Goal: Task Accomplishment & Management: Complete application form

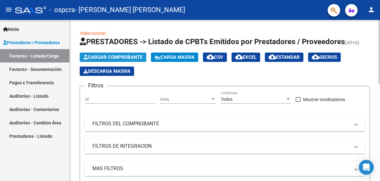
click at [101, 55] on span "Cargar Comprobante" at bounding box center [112, 57] width 59 height 6
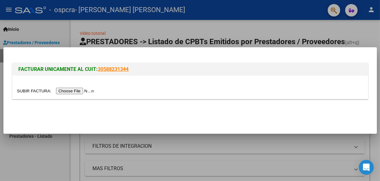
click at [76, 89] on input "file" at bounding box center [56, 91] width 79 height 7
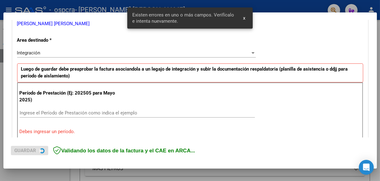
scroll to position [145, 0]
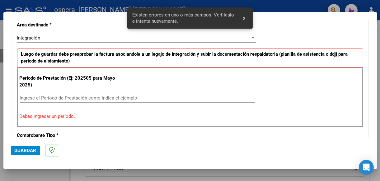
click at [72, 97] on input "Ingrese el Período de Prestación como indica el ejemplo" at bounding box center [137, 98] width 235 height 6
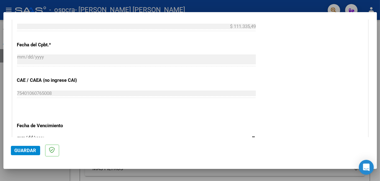
scroll to position [362, 0]
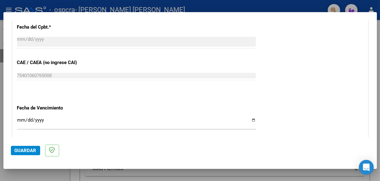
type input "202509"
click at [250, 119] on input "Ingresar la fecha" at bounding box center [136, 123] width 238 height 10
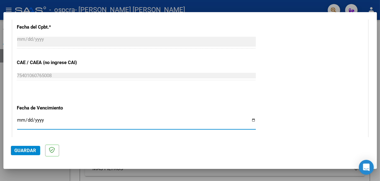
type input "[DATE]"
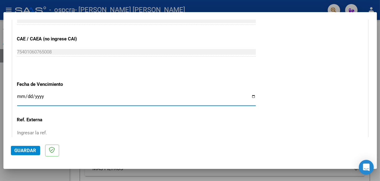
scroll to position [447, 0]
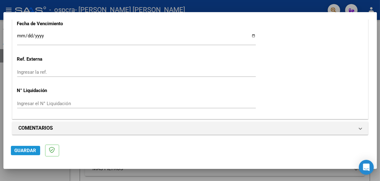
click at [30, 152] on span "Guardar" at bounding box center [26, 151] width 22 height 6
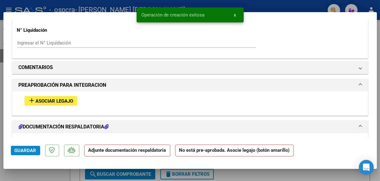
scroll to position [528, 0]
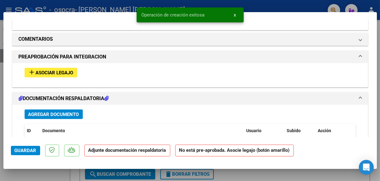
click at [49, 73] on span "Asociar Legajo" at bounding box center [55, 73] width 38 height 6
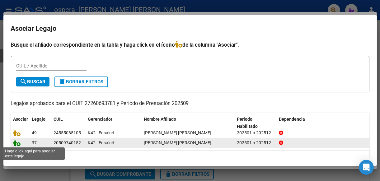
click at [16, 142] on icon at bounding box center [16, 142] width 7 height 7
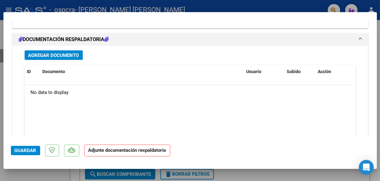
scroll to position [653, 0]
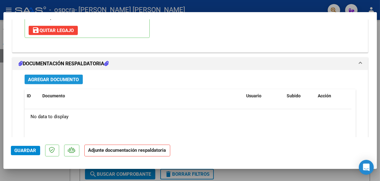
click at [61, 77] on span "Agregar Documento" at bounding box center [53, 80] width 51 height 6
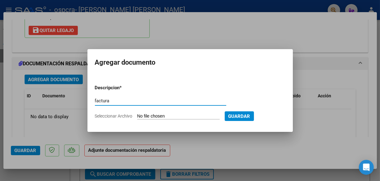
type input "factura"
click at [159, 115] on input "Seleccionar Archivo" at bounding box center [178, 116] width 82 height 6
type input "C:\fakepath\[PERSON_NAME].pdf"
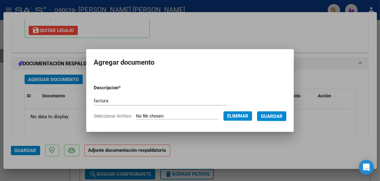
click at [282, 114] on span "Guardar" at bounding box center [272, 116] width 22 height 6
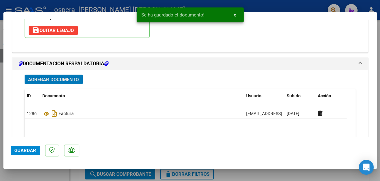
click at [42, 77] on span "Agregar Documento" at bounding box center [53, 80] width 51 height 6
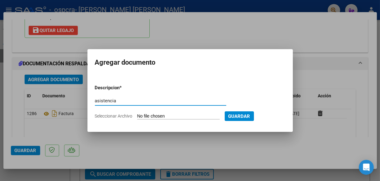
type input "asistencia"
click at [169, 117] on input "Seleccionar Archivo" at bounding box center [178, 116] width 82 height 6
type input "C:\fakepath\[PERSON_NAME].pdf"
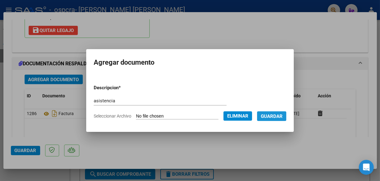
click at [282, 114] on span "Guardar" at bounding box center [272, 116] width 22 height 6
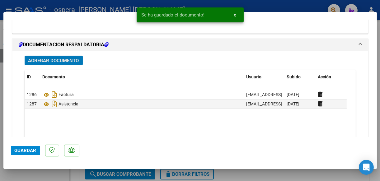
scroll to position [684, 0]
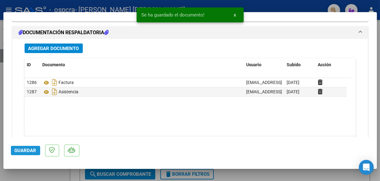
click at [22, 150] on span "Guardar" at bounding box center [26, 151] width 22 height 6
click at [26, 150] on span "Guardar" at bounding box center [26, 151] width 22 height 6
click at [42, 175] on div at bounding box center [190, 90] width 380 height 181
type input "$ 0,00"
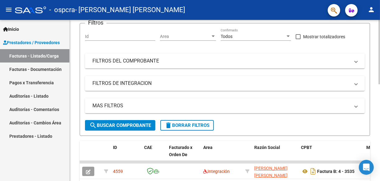
scroll to position [0, 0]
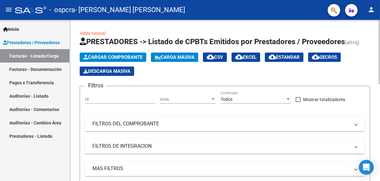
click at [108, 51] on app-list-header "PRESTADORES -> Listado de CPBTs Emitidos por Prestadores / Proveedores (alt+q) …" at bounding box center [225, 118] width 290 height 162
click at [108, 55] on span "Cargar Comprobante" at bounding box center [112, 57] width 59 height 6
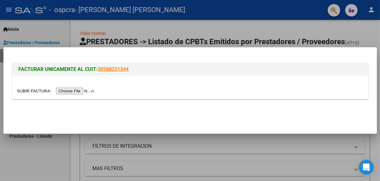
click at [74, 90] on input "file" at bounding box center [56, 91] width 79 height 7
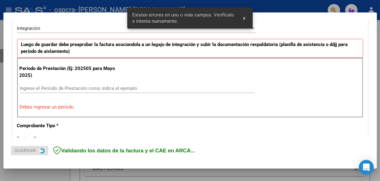
scroll to position [156, 0]
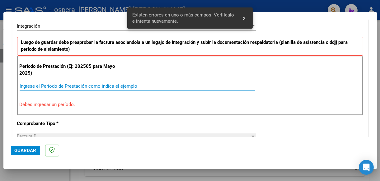
click at [72, 85] on input "Ingrese el Período de Prestación como indica el ejemplo" at bounding box center [137, 86] width 235 height 6
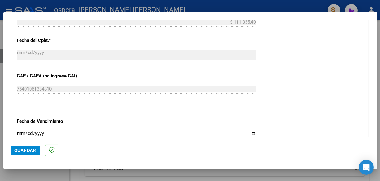
scroll to position [374, 0]
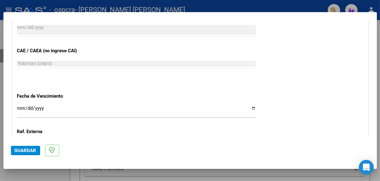
type input "202509"
click at [249, 106] on input "Ingresar la fecha" at bounding box center [136, 111] width 238 height 10
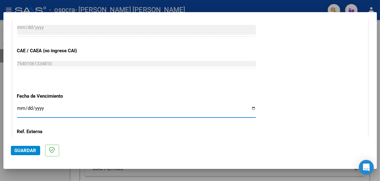
type input "[DATE]"
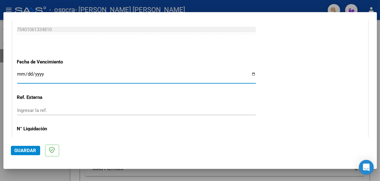
scroll to position [447, 0]
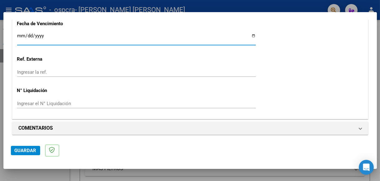
click at [24, 149] on span "Guardar" at bounding box center [26, 151] width 22 height 6
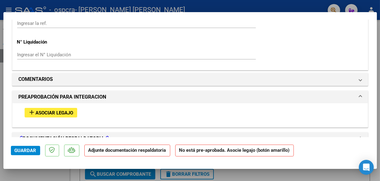
scroll to position [498, 0]
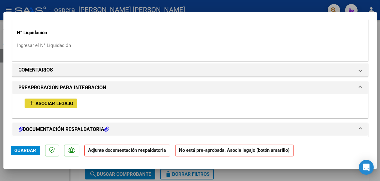
click at [56, 101] on span "Asociar Legajo" at bounding box center [55, 104] width 38 height 6
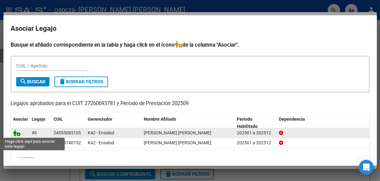
click at [16, 131] on icon at bounding box center [16, 132] width 7 height 7
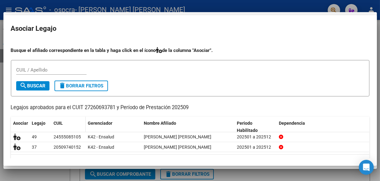
scroll to position [514, 0]
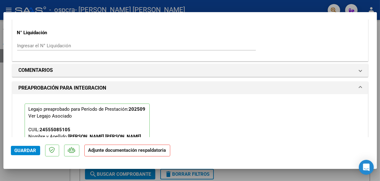
click at [29, 150] on span "Guardar" at bounding box center [26, 151] width 22 height 6
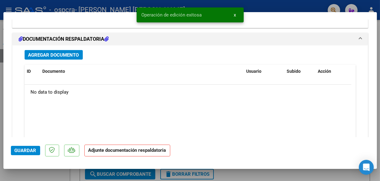
scroll to position [700, 0]
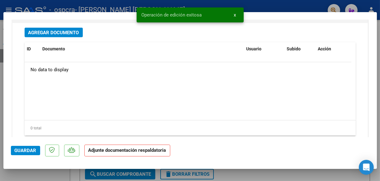
click at [52, 28] on button "Agregar Documento" at bounding box center [54, 33] width 58 height 10
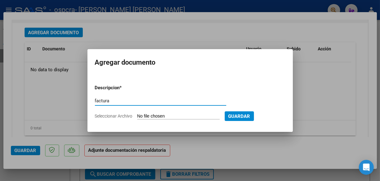
type input "factura"
click at [155, 114] on input "Seleccionar Archivo" at bounding box center [178, 116] width 82 height 6
type input "C:\fakepath\veron.pdf"
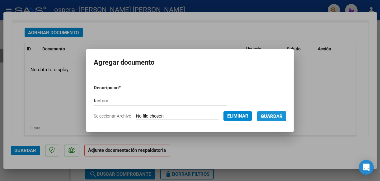
click at [282, 114] on span "Guardar" at bounding box center [272, 116] width 22 height 6
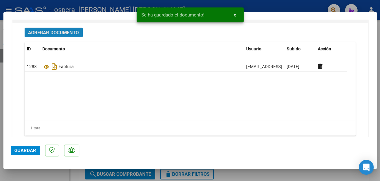
click at [54, 31] on span "Agregar Documento" at bounding box center [53, 33] width 51 height 6
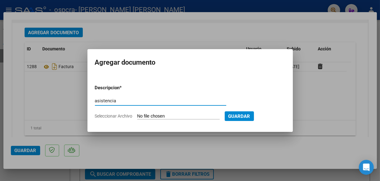
type input "asistencia"
click at [153, 113] on input "Seleccionar Archivo" at bounding box center [178, 116] width 82 height 6
type input "C:\fakepath\[PERSON_NAME] [PERSON_NAME].pdf"
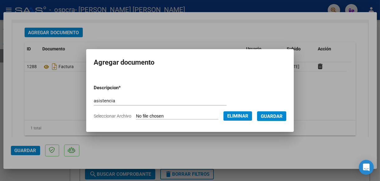
click at [279, 117] on span "Guardar" at bounding box center [272, 116] width 22 height 6
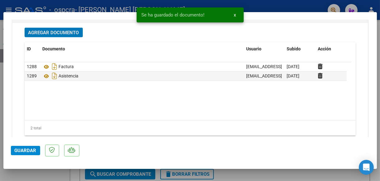
click at [27, 148] on span "Guardar" at bounding box center [26, 151] width 22 height 6
click at [24, 146] on button "Guardar" at bounding box center [25, 150] width 29 height 9
click at [52, 178] on div at bounding box center [190, 90] width 380 height 181
type input "$ 0,00"
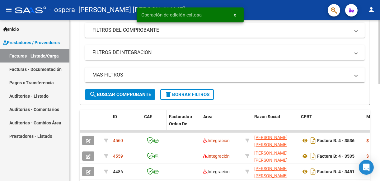
scroll to position [155, 0]
